Goal: Information Seeking & Learning: Learn about a topic

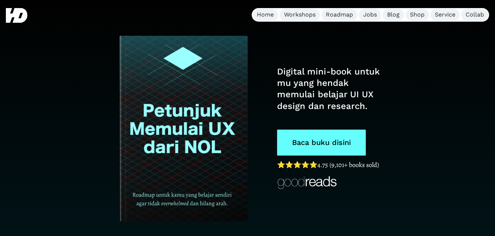
click at [331, 142] on link "Baca buku disini" at bounding box center [321, 142] width 89 height 26
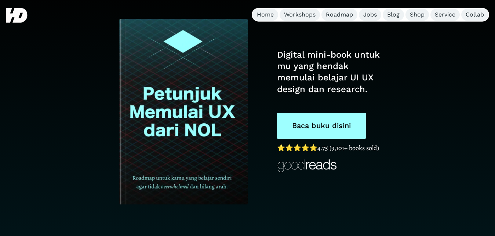
scroll to position [6, 0]
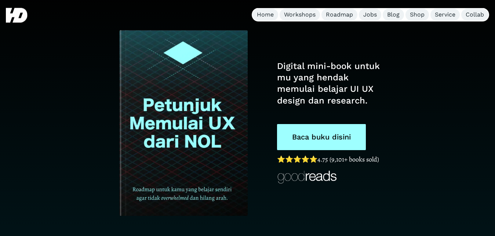
click at [179, 118] on img at bounding box center [183, 123] width 129 height 186
click at [310, 160] on link "⭐️⭐️⭐️⭐️⭐️" at bounding box center [297, 159] width 40 height 9
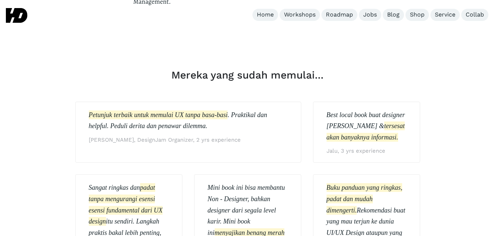
scroll to position [1815, 0]
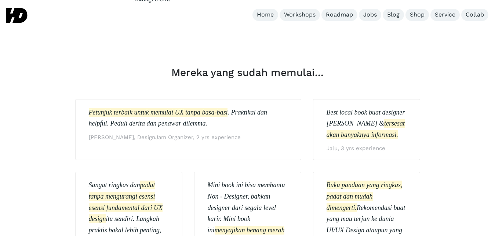
click at [162, 109] on em ". Praktikal dan helpful. Peduli derita dan penawar dilemma." at bounding box center [178, 118] width 178 height 19
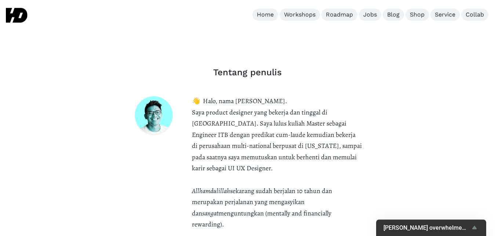
scroll to position [2189, 0]
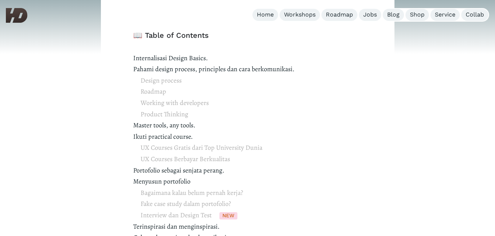
scroll to position [424, 0]
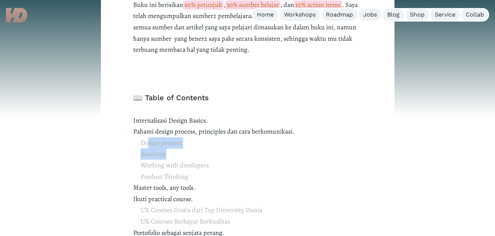
drag, startPoint x: 147, startPoint y: 142, endPoint x: 198, endPoint y: 149, distance: 50.7
click at [198, 149] on span "Design process Roadmap Working with developers Product Thinking" at bounding box center [174, 159] width 68 height 45
click at [371, 110] on div "Apakah kamu ngerasa... 😕 Ga punya mentor di kantor atau di kampus, jadi semua s…" at bounding box center [247, 107] width 293 height 521
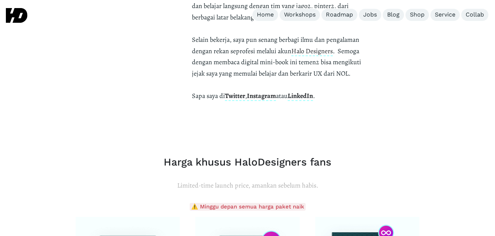
scroll to position [2520, 0]
